Goal: Transaction & Acquisition: Obtain resource

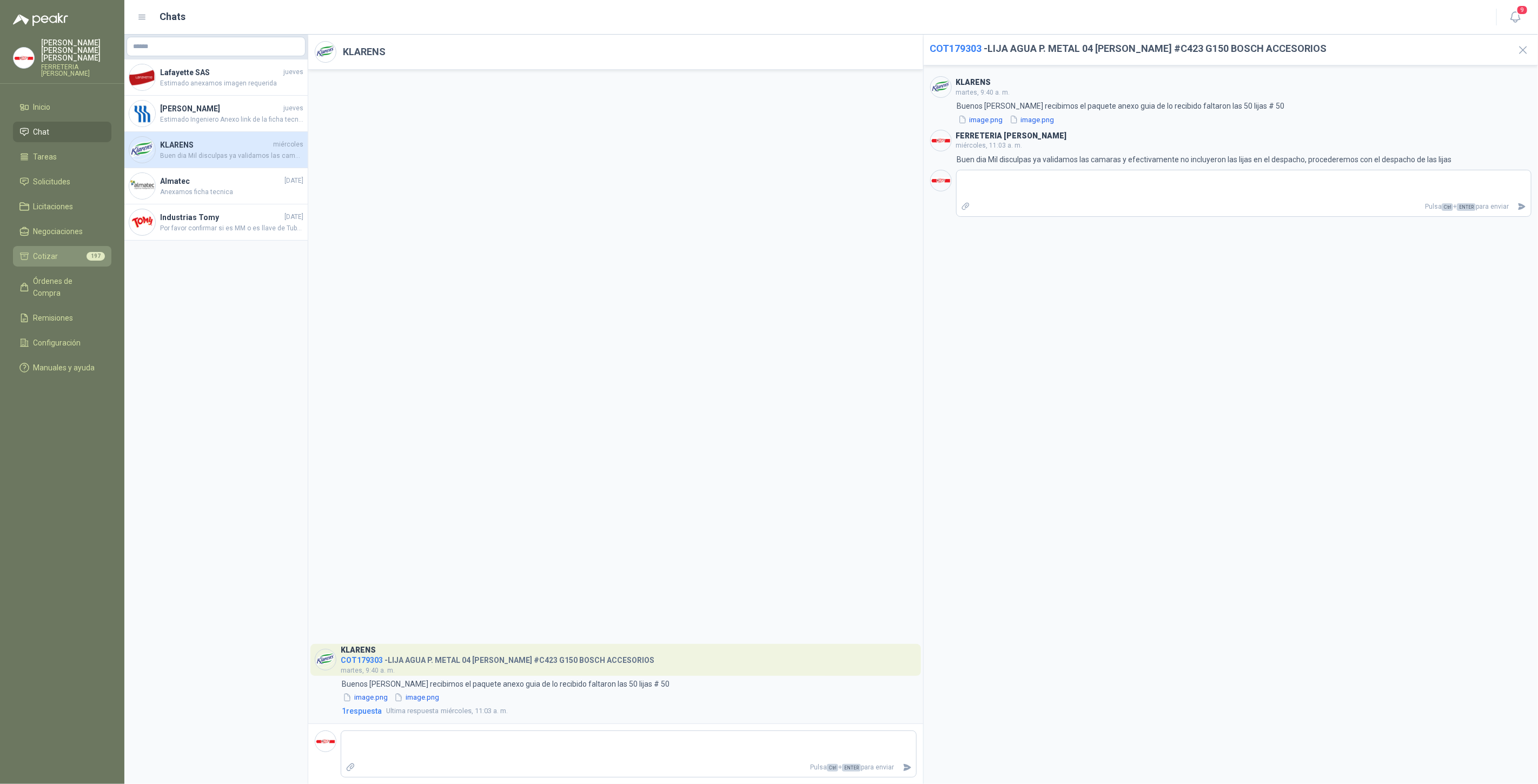
click at [72, 257] on link "Cotizar 197" at bounding box center [62, 256] width 98 height 21
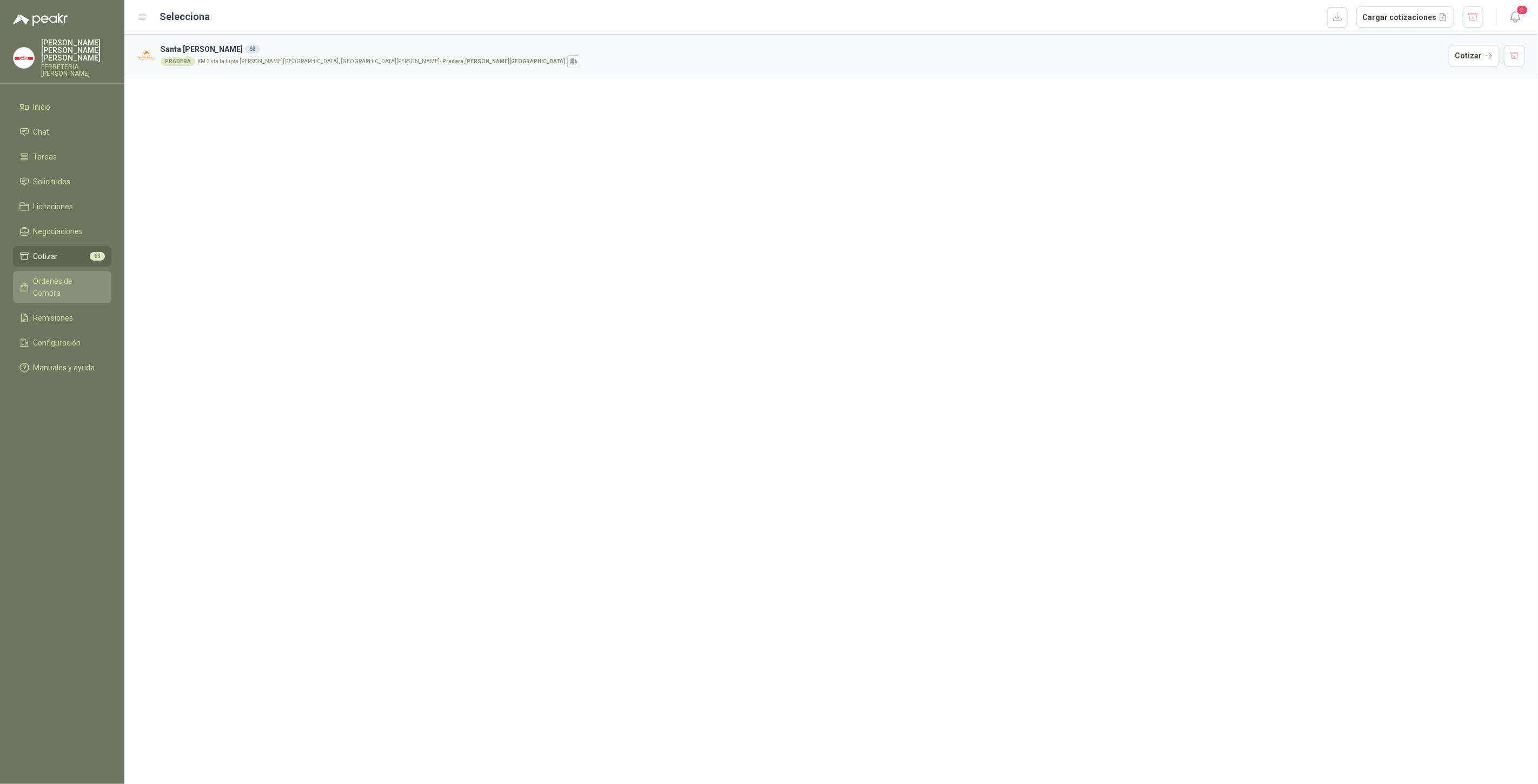
click at [71, 275] on span "Órdenes de Compra" at bounding box center [67, 287] width 68 height 24
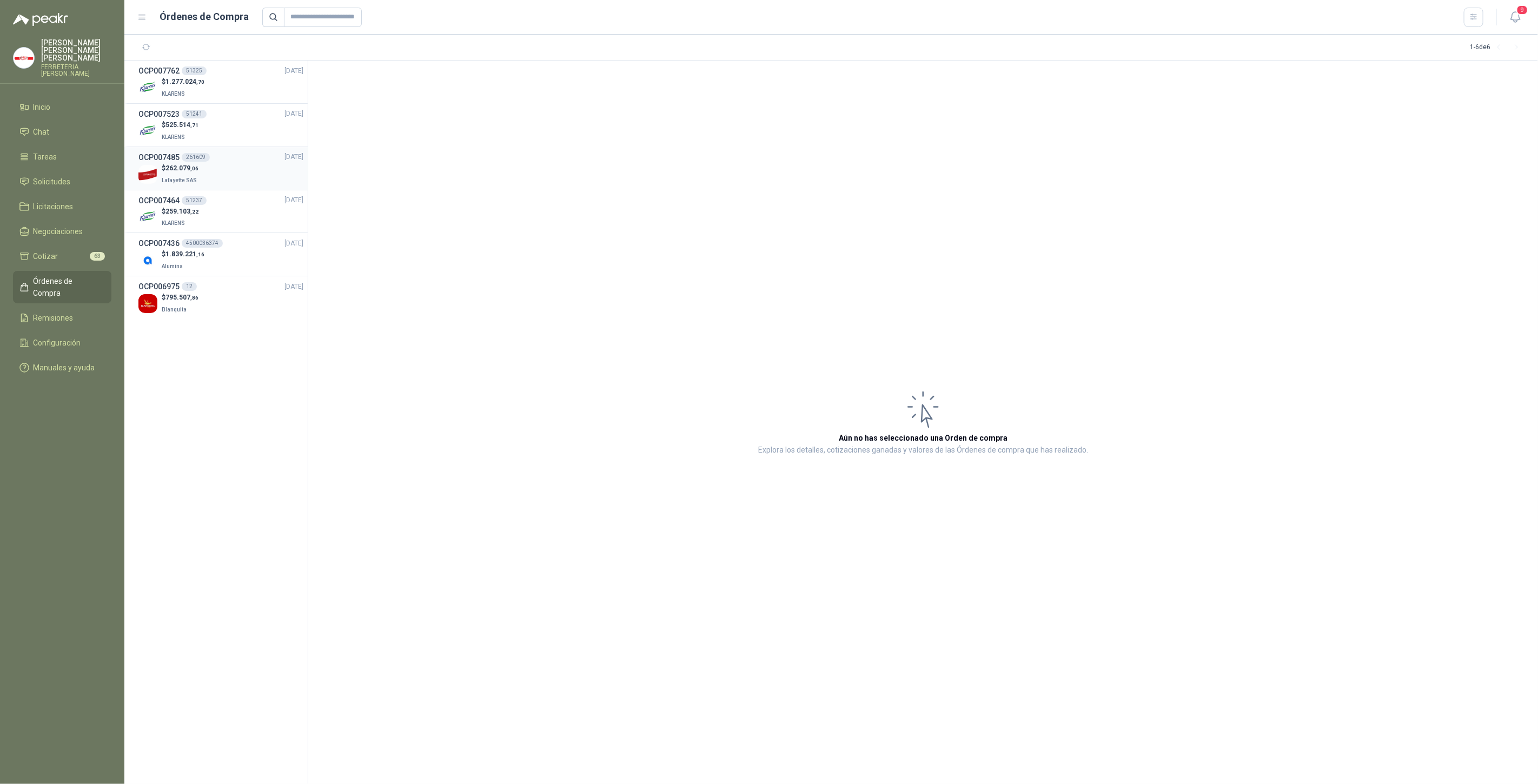
click at [198, 162] on div "OCP007485 261609" at bounding box center [174, 157] width 72 height 12
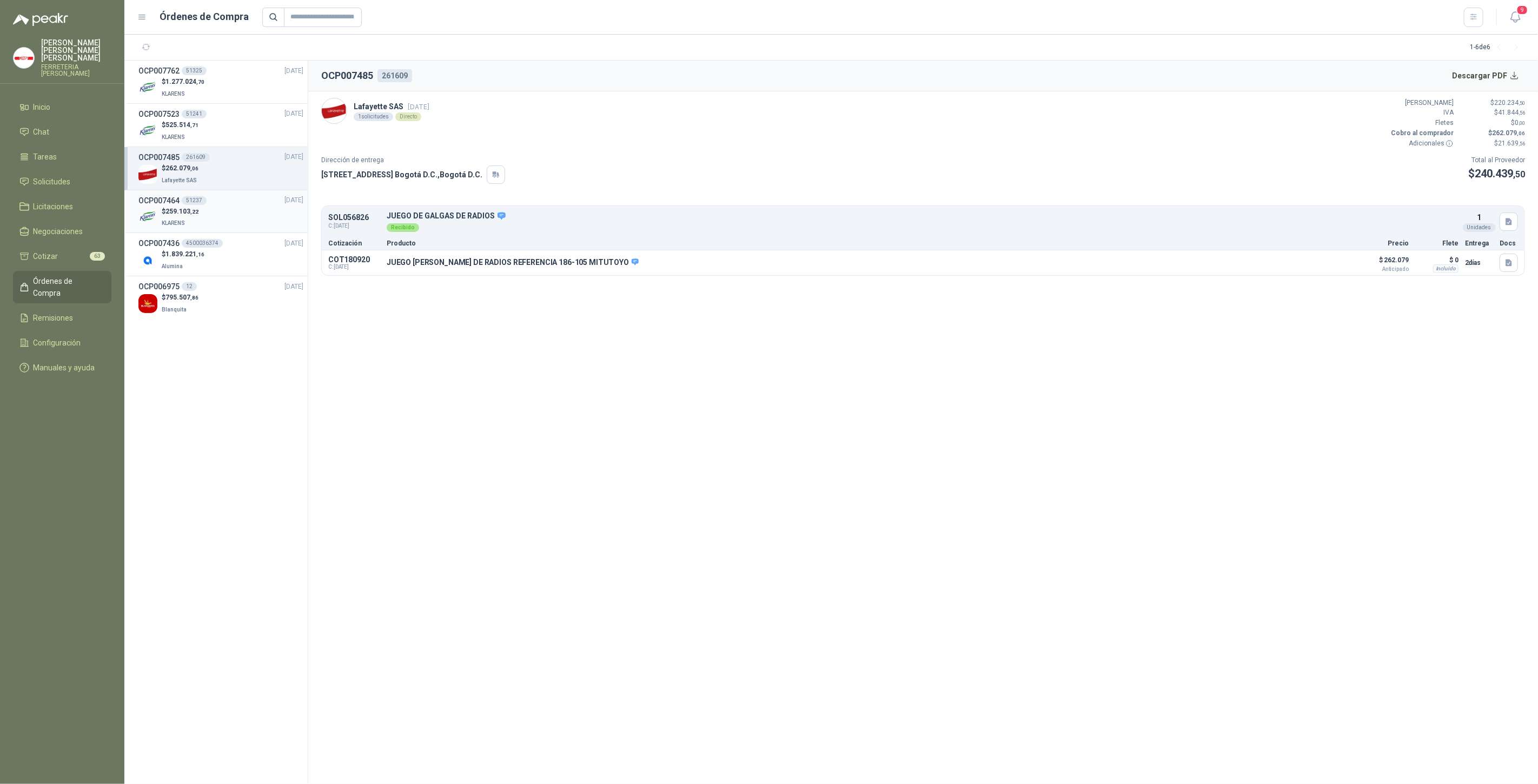
click at [204, 204] on div "OCP007464 51237" at bounding box center [173, 201] width 68 height 12
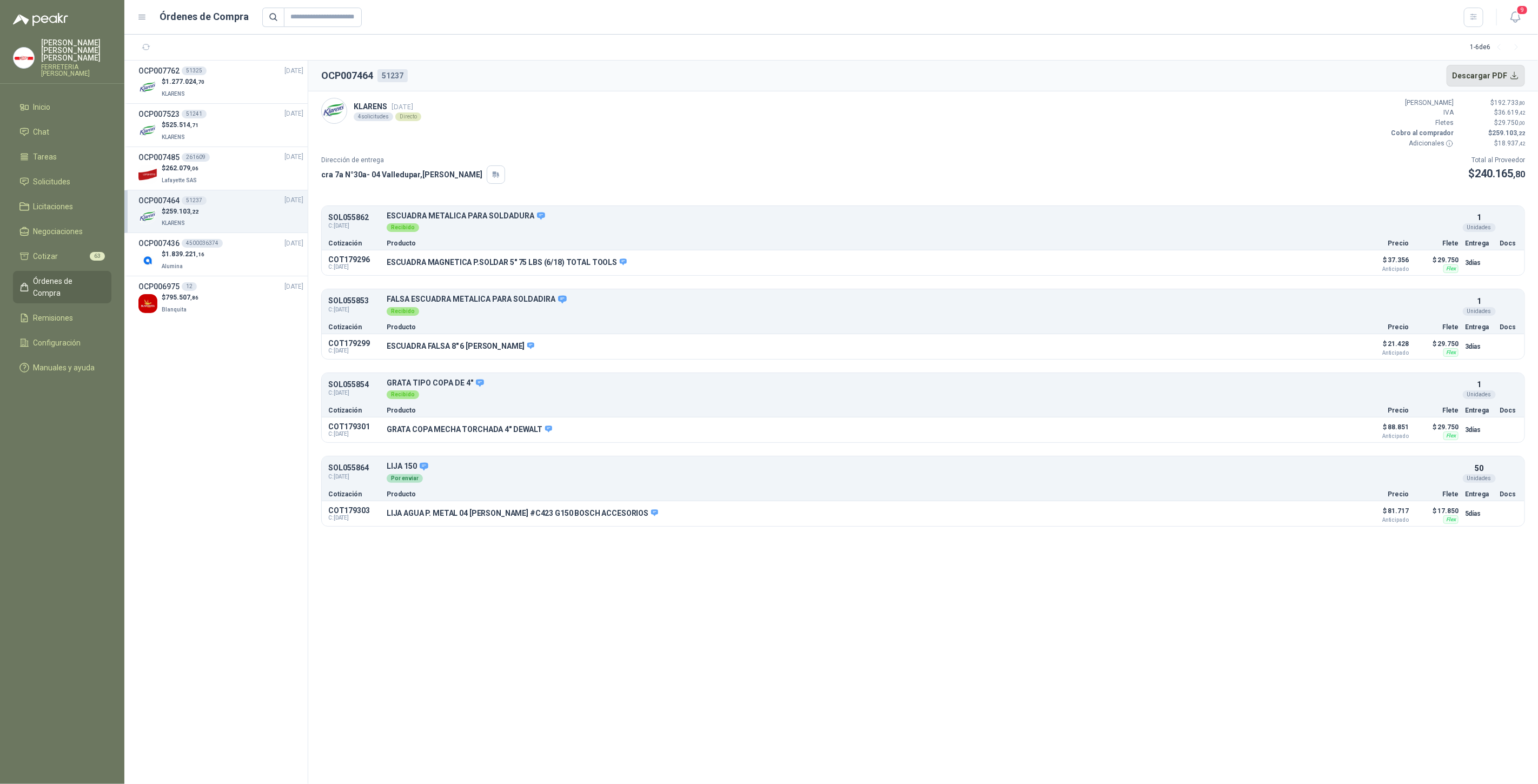
click at [1484, 76] on button "Descargar PDF" at bounding box center [1486, 76] width 79 height 21
